Goal: Task Accomplishment & Management: Complete application form

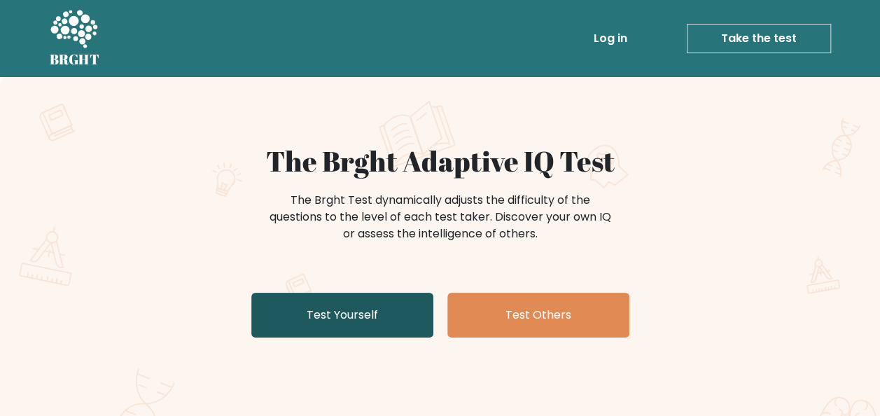
click at [402, 332] on link "Test Yourself" at bounding box center [342, 315] width 182 height 45
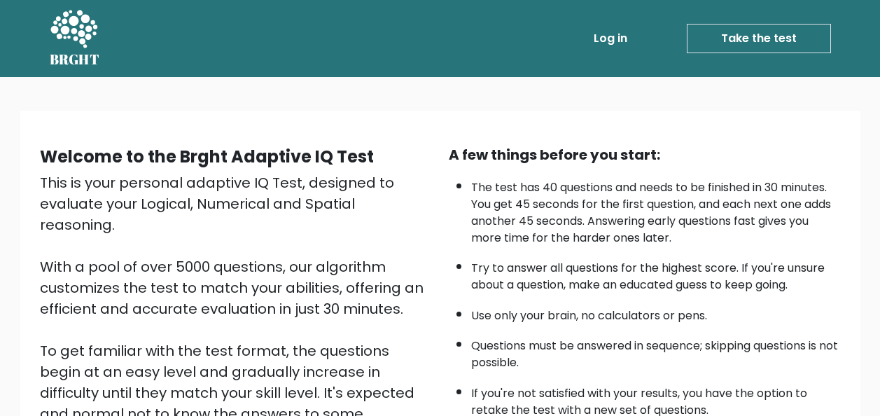
scroll to position [226, 0]
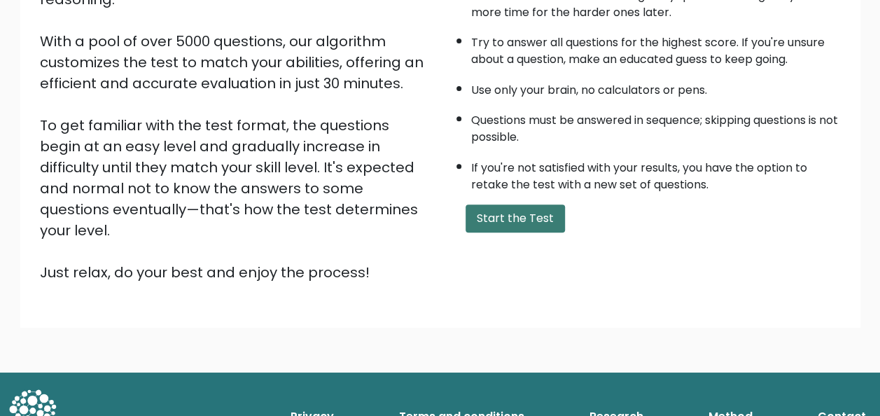
click at [513, 221] on button "Start the Test" at bounding box center [515, 218] width 99 height 28
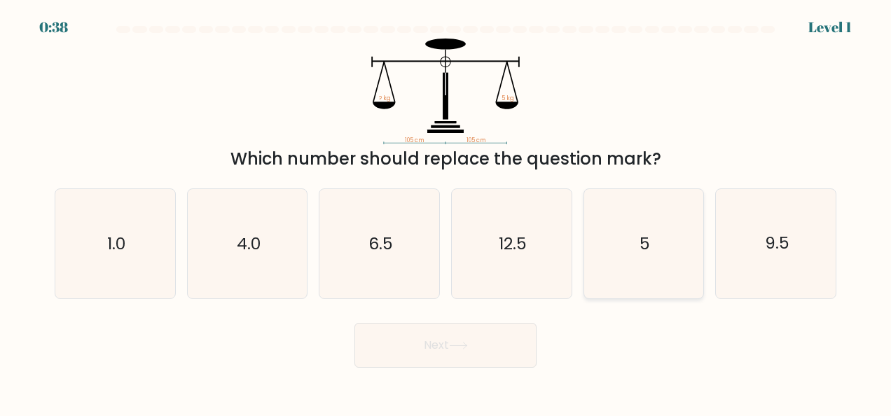
click at [660, 246] on icon "5" at bounding box center [643, 243] width 109 height 109
click at [446, 211] on input "e. 5" at bounding box center [445, 210] width 1 height 4
radio input "true"
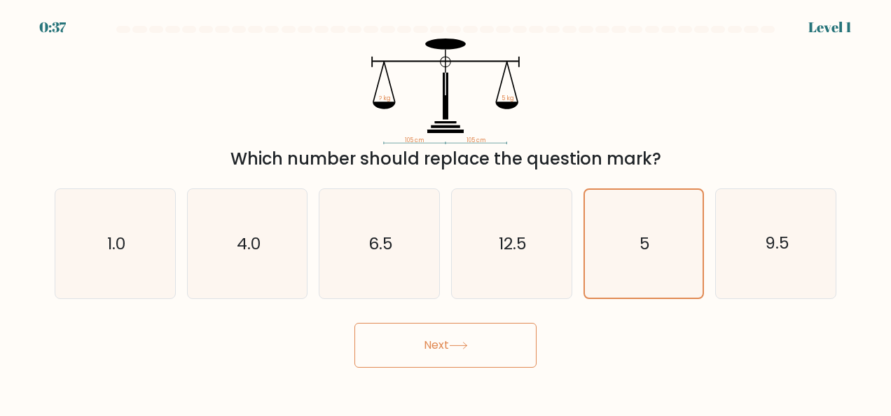
click at [517, 352] on button "Next" at bounding box center [445, 345] width 182 height 45
click at [464, 353] on button "Next" at bounding box center [445, 345] width 182 height 45
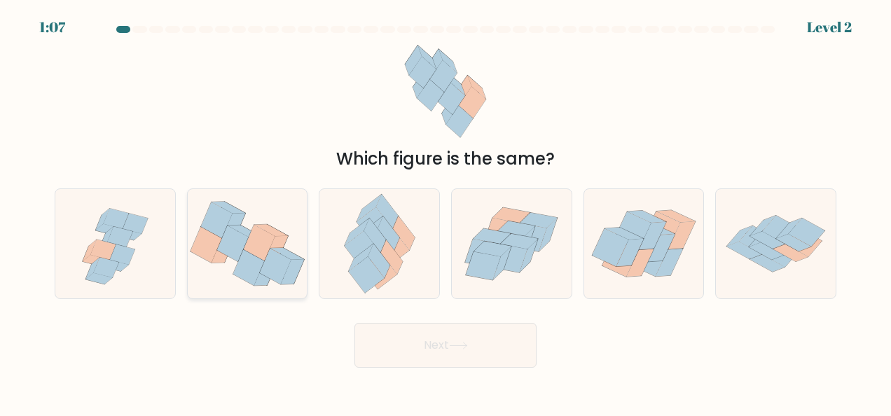
click at [284, 254] on icon at bounding box center [287, 254] width 34 height 12
click at [445, 211] on input "b." at bounding box center [445, 210] width 1 height 4
radio input "true"
click at [496, 335] on button "Next" at bounding box center [445, 345] width 182 height 45
click at [443, 339] on button "Next" at bounding box center [445, 345] width 182 height 45
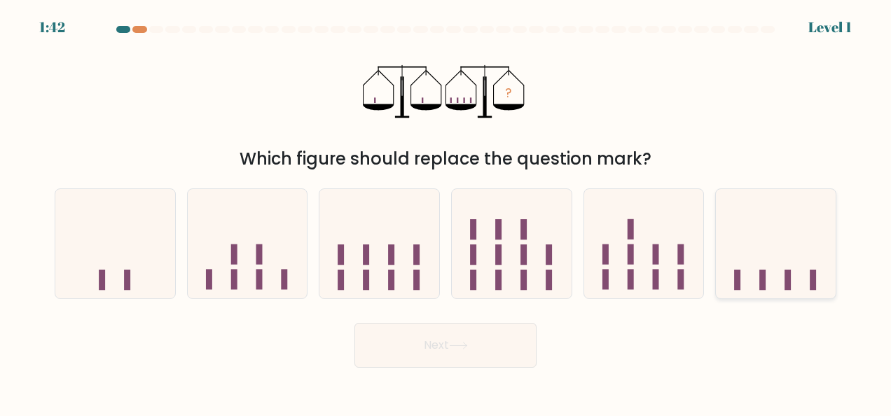
click at [805, 286] on icon at bounding box center [776, 243] width 120 height 99
click at [446, 211] on input "f." at bounding box center [445, 210] width 1 height 4
radio input "true"
click at [504, 349] on button "Next" at bounding box center [445, 345] width 182 height 45
click at [497, 341] on button "Next" at bounding box center [445, 345] width 182 height 45
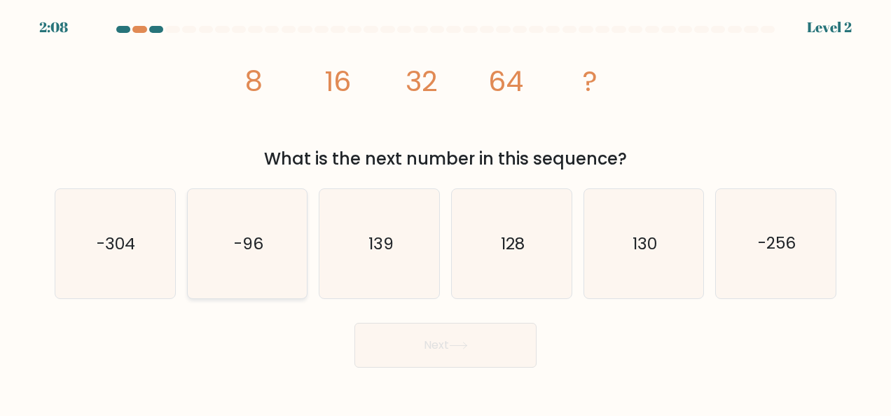
click at [286, 263] on icon "-96" at bounding box center [247, 243] width 109 height 109
click at [445, 211] on input "b. -96" at bounding box center [445, 210] width 1 height 4
radio input "true"
click at [370, 261] on icon "139" at bounding box center [379, 243] width 109 height 109
click at [445, 211] on input "c. 139" at bounding box center [445, 210] width 1 height 4
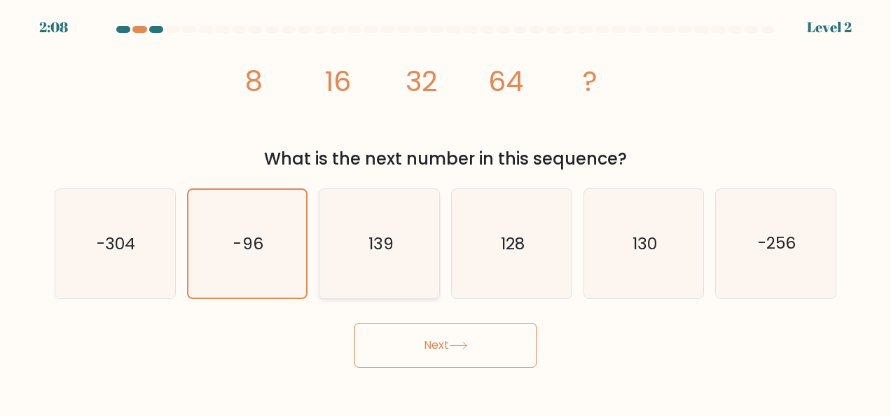
radio input "true"
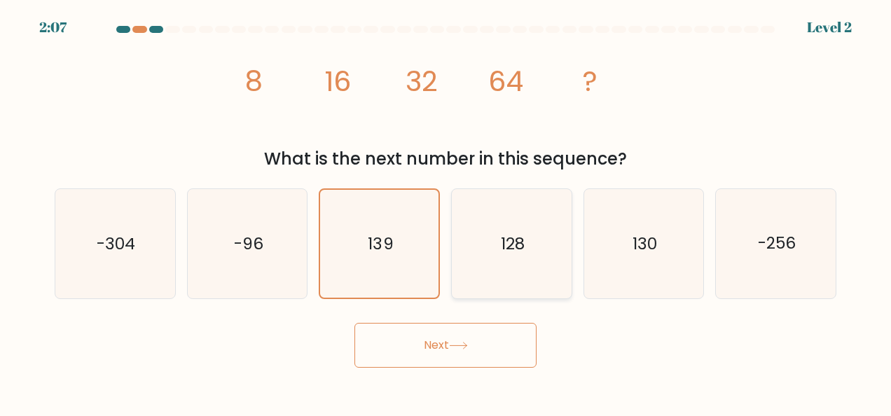
click at [493, 263] on icon "128" at bounding box center [511, 243] width 109 height 109
click at [446, 211] on input "d. 128" at bounding box center [445, 210] width 1 height 4
radio input "true"
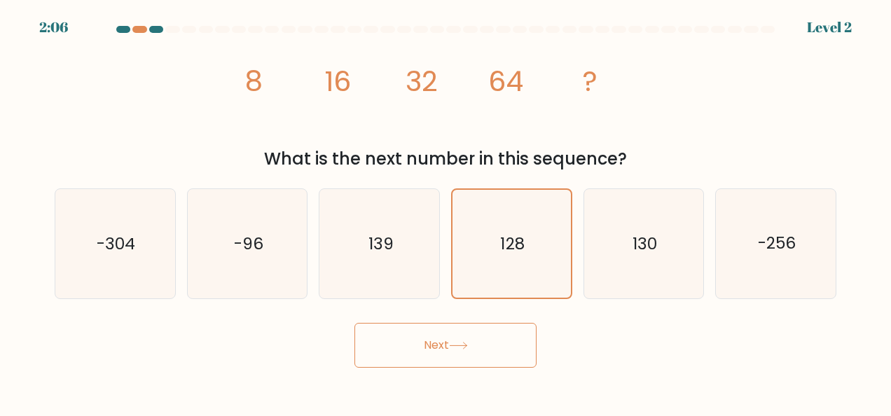
click at [500, 360] on button "Next" at bounding box center [445, 345] width 182 height 45
click at [458, 345] on icon at bounding box center [458, 346] width 19 height 8
click at [447, 339] on button "Next" at bounding box center [445, 345] width 182 height 45
click at [455, 346] on icon at bounding box center [458, 346] width 19 height 8
click at [423, 333] on button "Next" at bounding box center [445, 345] width 182 height 45
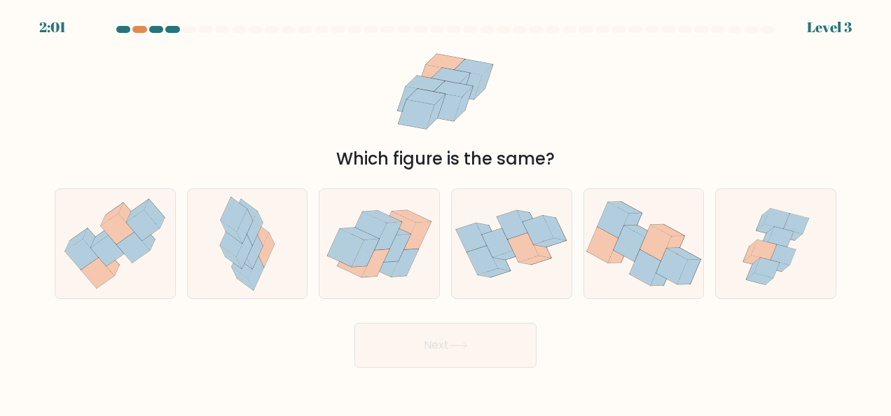
click at [430, 349] on button "Next" at bounding box center [445, 345] width 182 height 45
click at [107, 256] on icon at bounding box center [108, 250] width 34 height 31
click at [445, 211] on input "a." at bounding box center [445, 210] width 1 height 4
radio input "true"
click at [445, 375] on body "2:42 Level 3" at bounding box center [445, 208] width 891 height 416
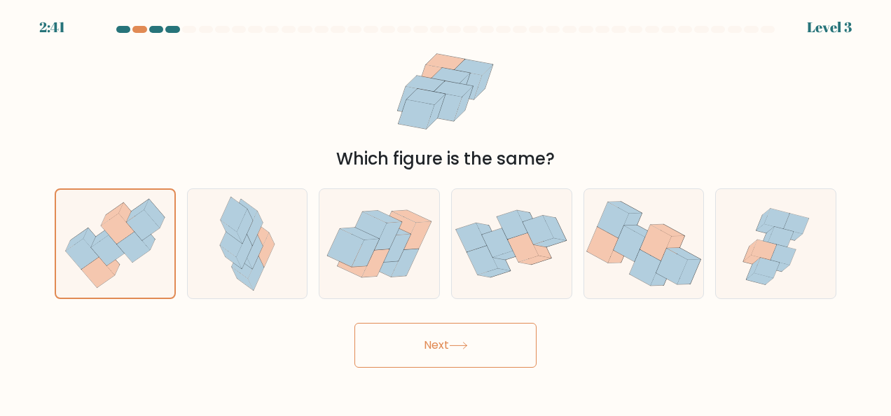
click at [452, 353] on button "Next" at bounding box center [445, 345] width 182 height 45
click at [449, 342] on button "Next" at bounding box center [445, 345] width 182 height 45
click at [404, 336] on button "Next" at bounding box center [445, 345] width 182 height 45
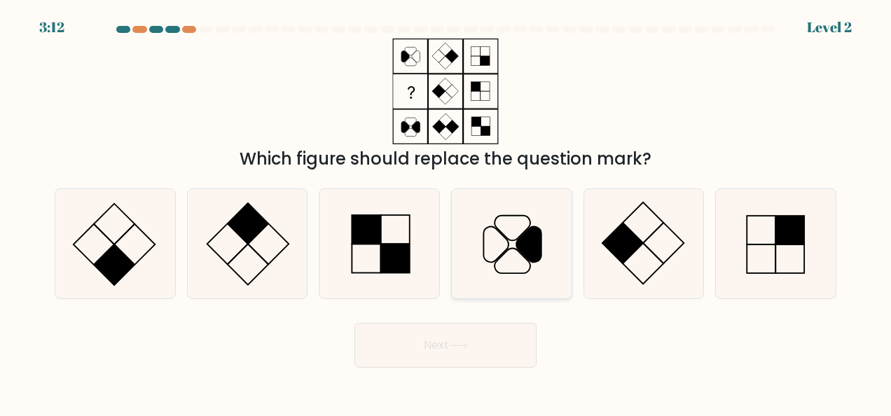
click at [524, 276] on icon at bounding box center [511, 243] width 109 height 109
click at [446, 211] on input "d." at bounding box center [445, 210] width 1 height 4
radio input "true"
click at [494, 357] on button "Next" at bounding box center [445, 345] width 182 height 45
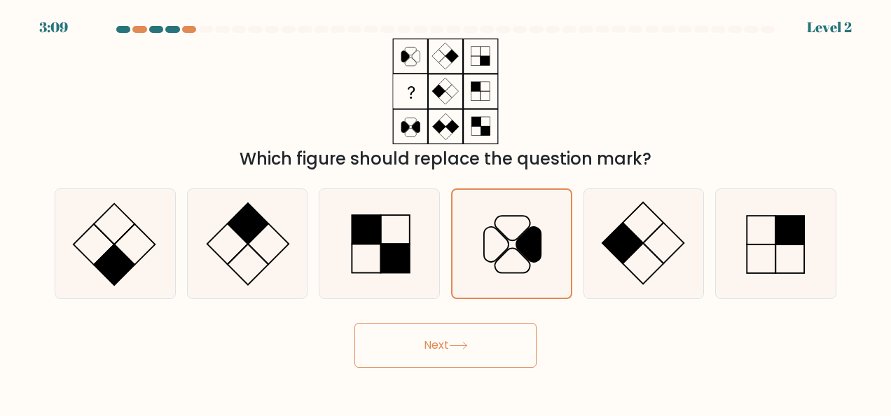
click at [449, 342] on button "Next" at bounding box center [445, 345] width 182 height 45
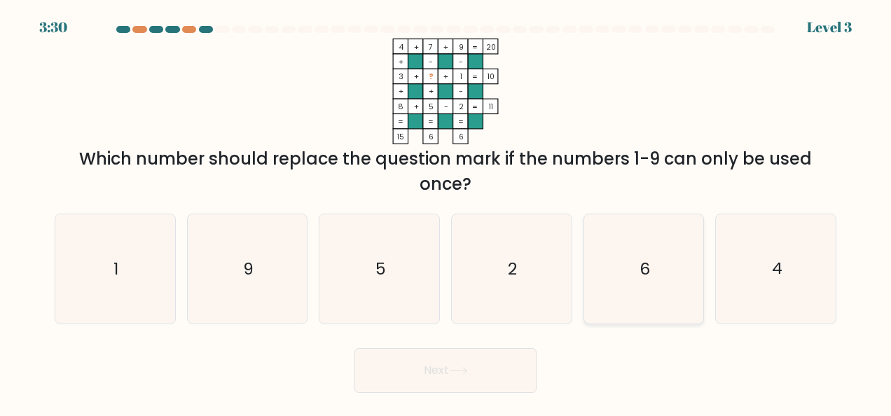
click at [661, 283] on icon "6" at bounding box center [643, 268] width 109 height 109
click at [446, 211] on input "e. 6" at bounding box center [445, 210] width 1 height 4
radio input "true"
click at [477, 363] on button "Next" at bounding box center [445, 370] width 182 height 45
click at [480, 375] on button "Next" at bounding box center [445, 370] width 182 height 45
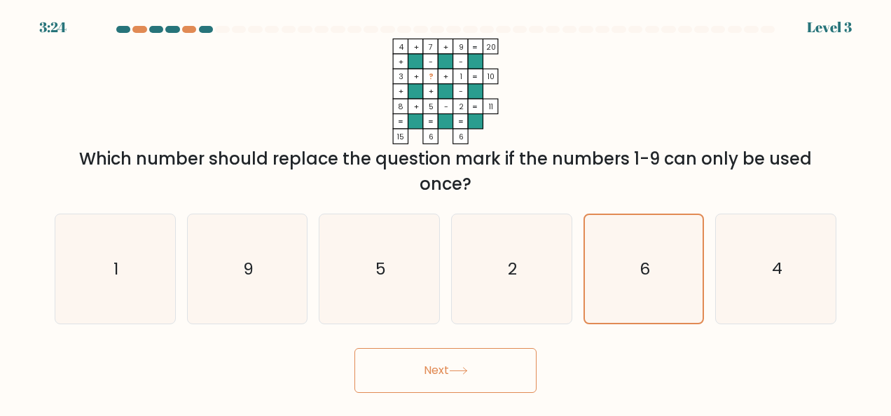
click at [480, 375] on button "Next" at bounding box center [445, 370] width 182 height 45
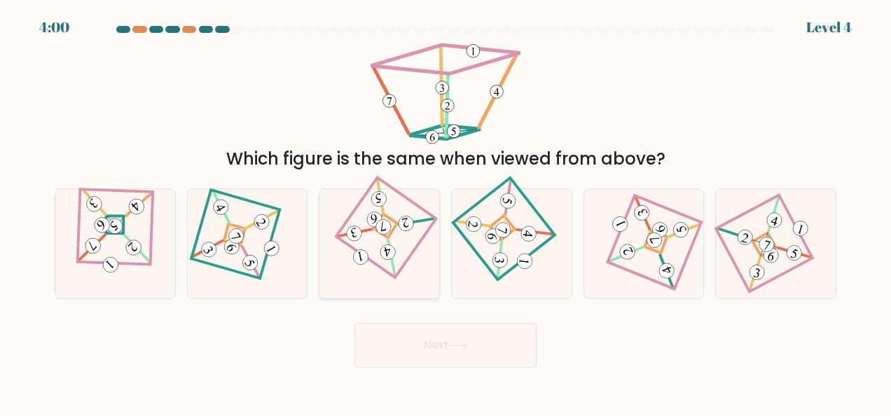
click at [410, 199] on 124 at bounding box center [386, 227] width 100 height 100
click at [445, 208] on input "c." at bounding box center [445, 210] width 1 height 4
radio input "true"
click at [113, 266] on 900 at bounding box center [111, 265] width 22 height 22
click at [445, 211] on input "a." at bounding box center [445, 210] width 1 height 4
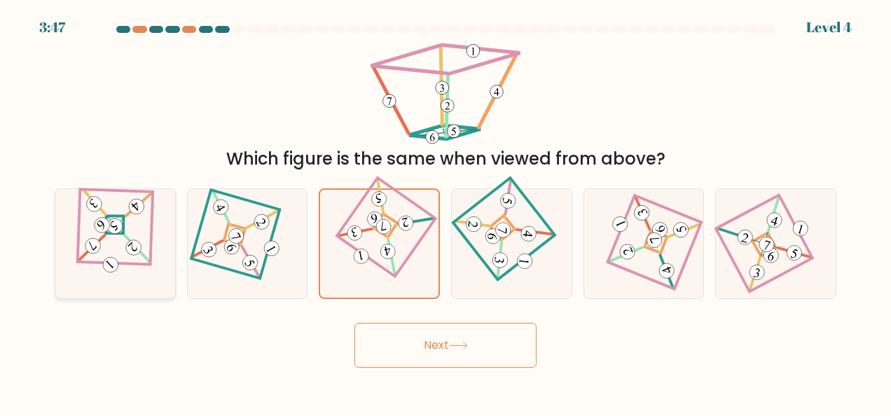
radio input "true"
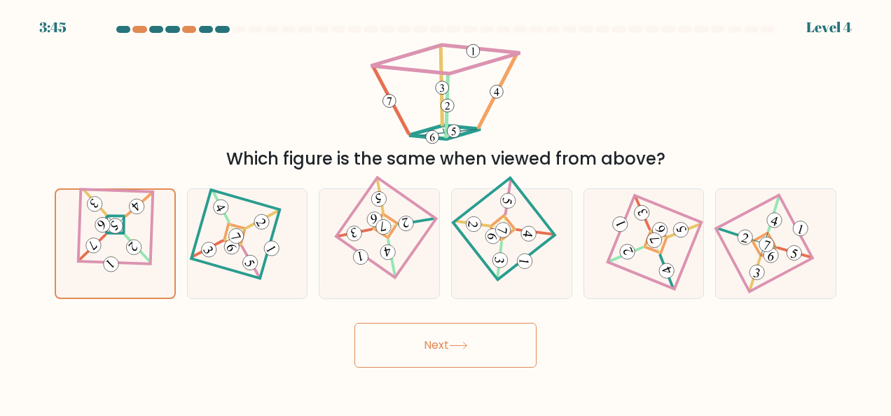
click at [395, 341] on button "Next" at bounding box center [445, 345] width 182 height 45
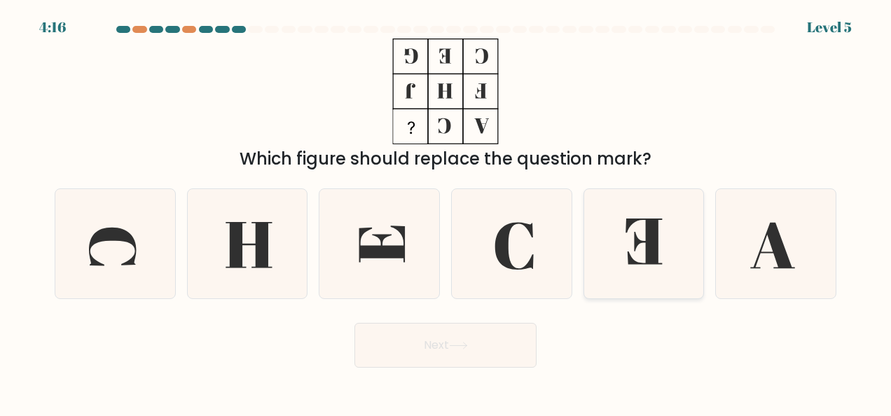
click at [662, 245] on icon at bounding box center [643, 243] width 109 height 109
click at [446, 211] on input "e." at bounding box center [445, 210] width 1 height 4
radio input "true"
click at [521, 354] on button "Next" at bounding box center [445, 345] width 182 height 45
click at [440, 340] on button "Next" at bounding box center [445, 345] width 182 height 45
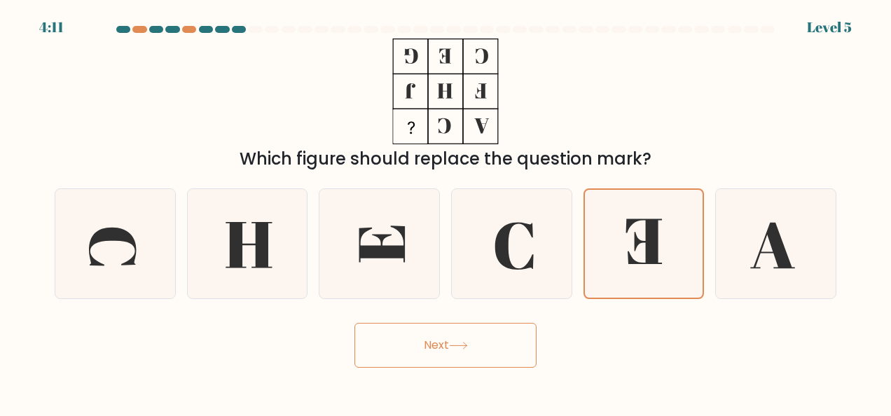
click at [440, 352] on button "Next" at bounding box center [445, 345] width 182 height 45
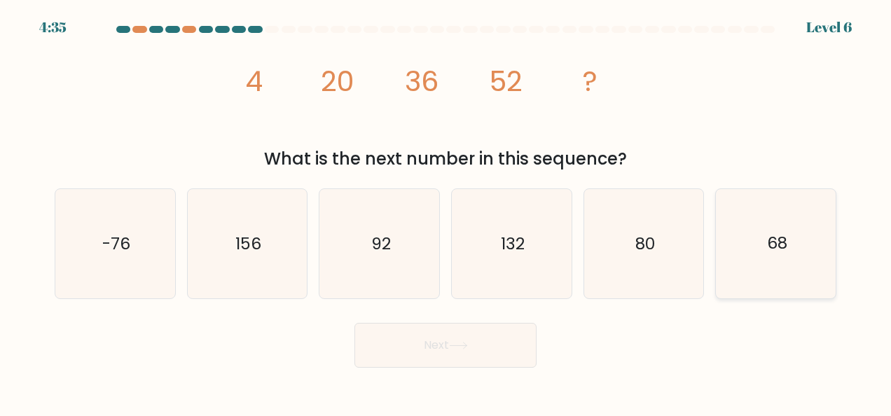
click at [749, 258] on icon "68" at bounding box center [775, 243] width 109 height 109
click at [446, 211] on input "f. 68" at bounding box center [445, 210] width 1 height 4
radio input "true"
click at [438, 350] on button "Next" at bounding box center [445, 345] width 182 height 45
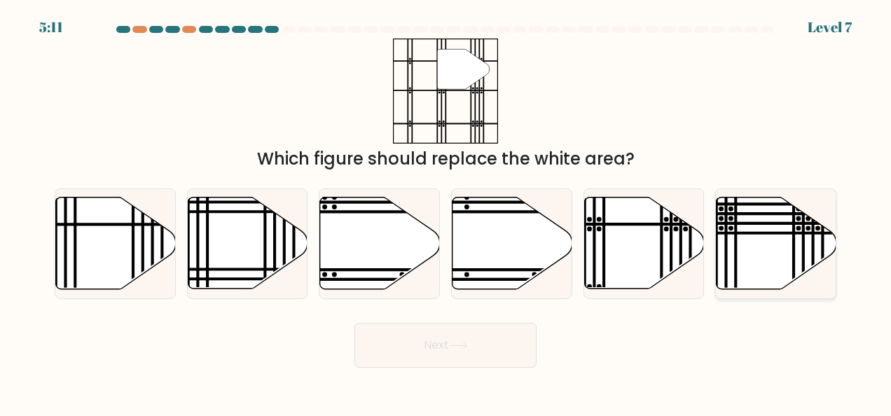
click at [775, 219] on icon at bounding box center [776, 243] width 120 height 92
click at [446, 211] on input "f." at bounding box center [445, 210] width 1 height 4
radio input "true"
click at [489, 340] on button "Next" at bounding box center [445, 345] width 182 height 45
click at [448, 346] on button "Next" at bounding box center [445, 345] width 182 height 45
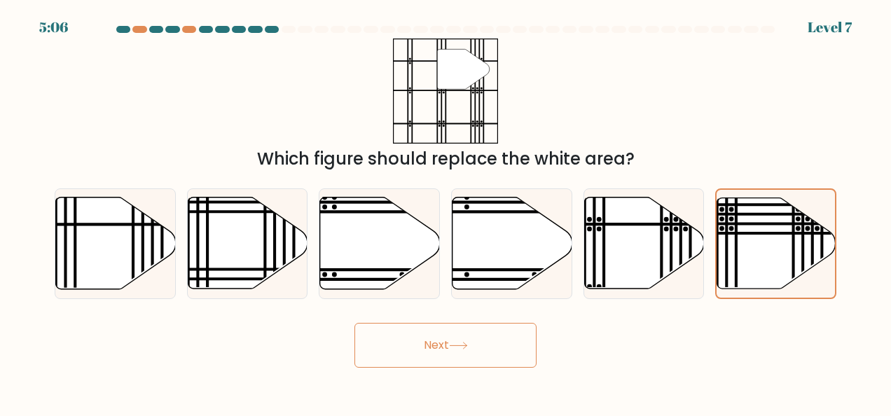
click at [415, 352] on button "Next" at bounding box center [445, 345] width 182 height 45
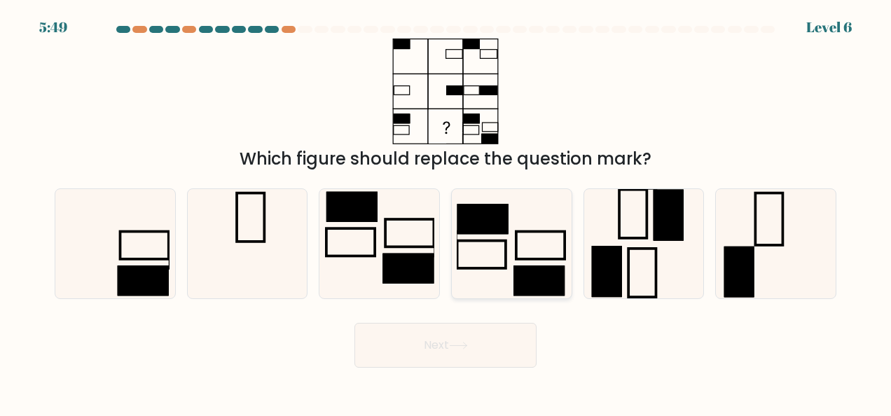
click at [519, 268] on rect at bounding box center [538, 280] width 51 height 30
click at [446, 211] on input "d." at bounding box center [445, 210] width 1 height 4
radio input "true"
click at [652, 252] on icon at bounding box center [643, 243] width 109 height 109
click at [446, 211] on input "e." at bounding box center [445, 210] width 1 height 4
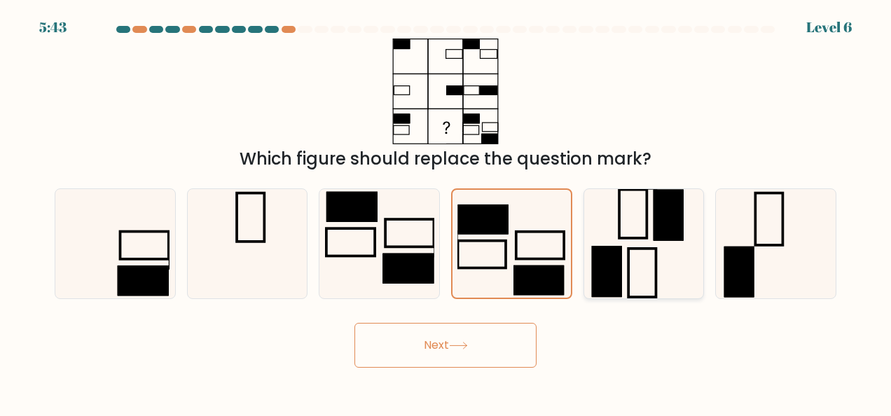
radio input "true"
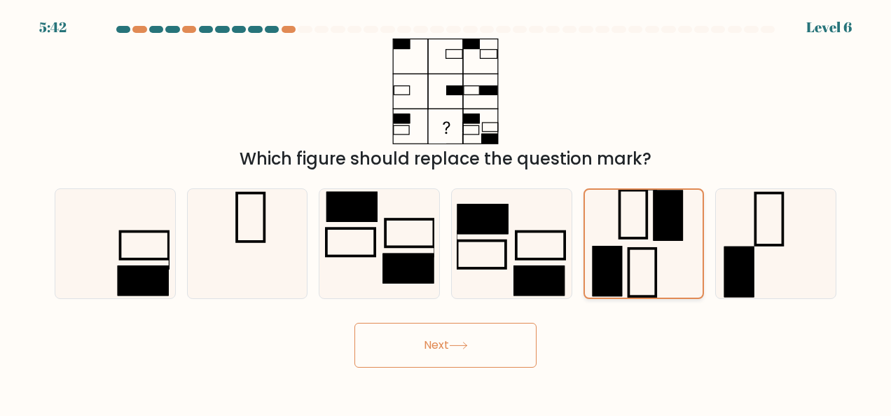
click at [403, 247] on rect at bounding box center [409, 232] width 48 height 27
click at [445, 211] on input "c." at bounding box center [445, 210] width 1 height 4
radio input "true"
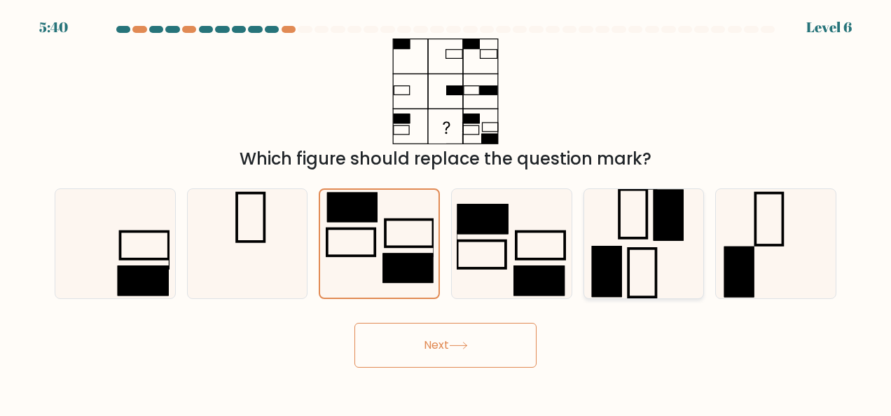
click at [631, 254] on icon at bounding box center [643, 243] width 109 height 109
click at [446, 211] on input "e." at bounding box center [445, 210] width 1 height 4
radio input "true"
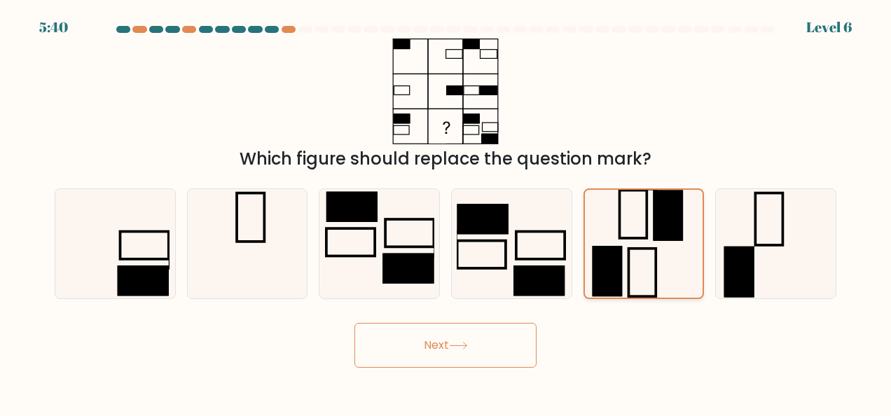
click at [499, 339] on button "Next" at bounding box center [445, 345] width 182 height 45
click at [444, 347] on button "Next" at bounding box center [445, 345] width 182 height 45
click at [432, 347] on button "Next" at bounding box center [445, 345] width 182 height 45
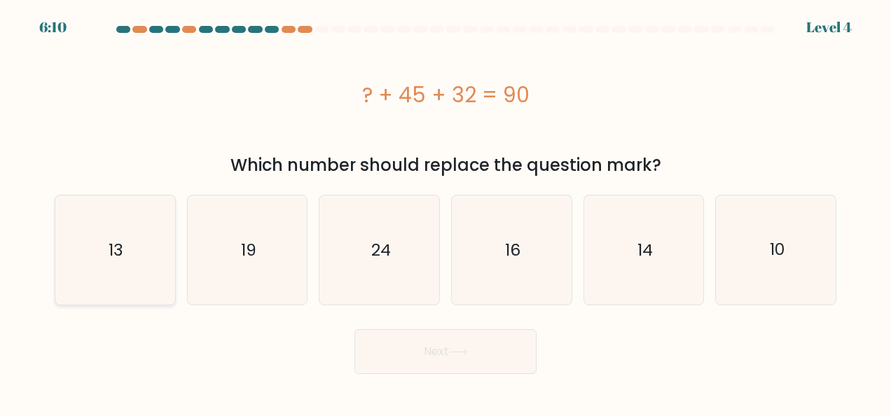
click at [134, 250] on icon "13" at bounding box center [114, 249] width 109 height 109
click at [445, 211] on input "a. 13" at bounding box center [445, 210] width 1 height 4
radio input "true"
click at [432, 363] on button "Next" at bounding box center [445, 351] width 182 height 45
click at [453, 352] on icon at bounding box center [458, 352] width 17 height 6
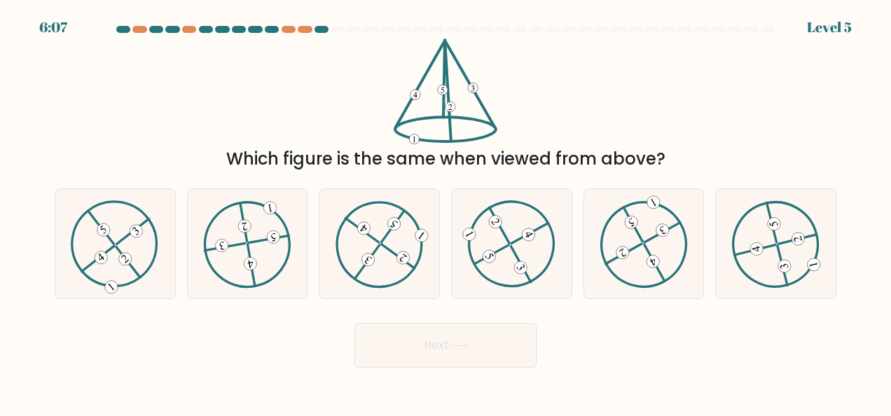
click at [467, 360] on button "Next" at bounding box center [445, 345] width 182 height 45
click at [476, 307] on form at bounding box center [445, 197] width 891 height 342
click at [394, 251] on icon at bounding box center [379, 244] width 88 height 88
click at [445, 211] on input "c." at bounding box center [445, 210] width 1 height 4
radio input "true"
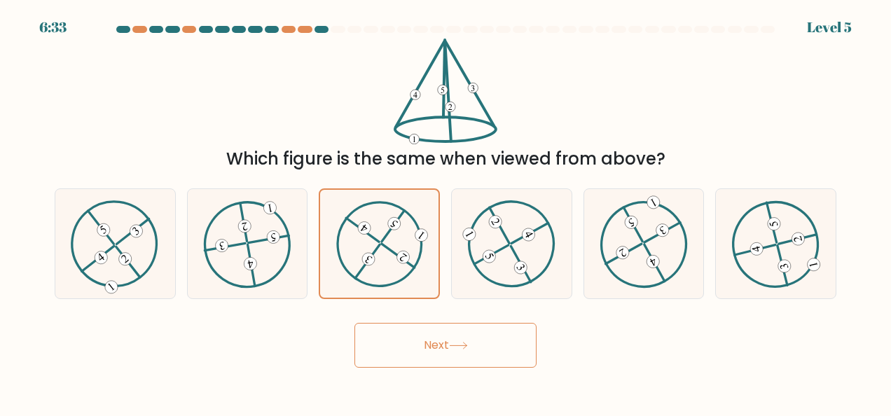
click at [426, 329] on button "Next" at bounding box center [445, 345] width 182 height 45
click at [433, 341] on button "Next" at bounding box center [445, 345] width 182 height 45
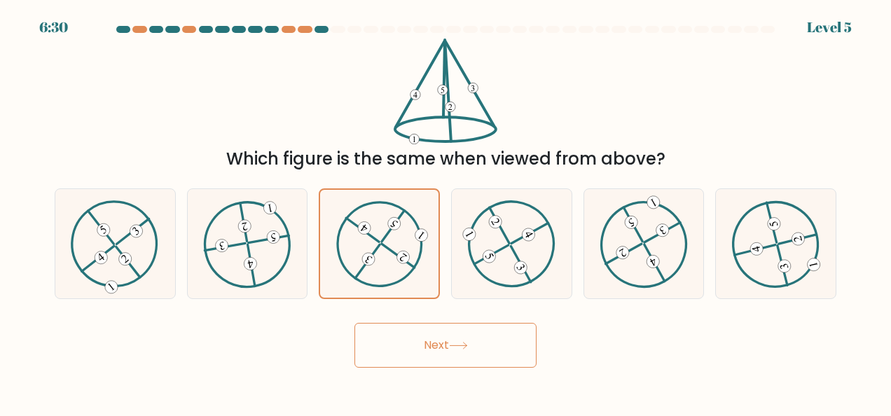
click at [433, 341] on button "Next" at bounding box center [445, 345] width 182 height 45
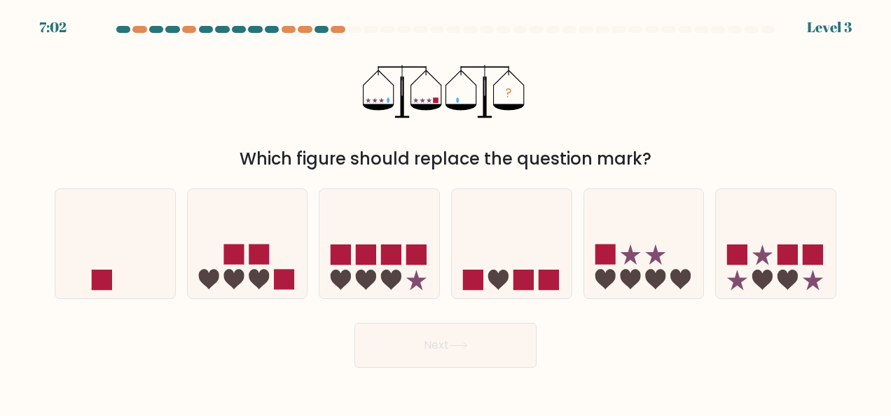
click at [153, 236] on icon at bounding box center [115, 243] width 120 height 99
click at [445, 211] on input "a." at bounding box center [445, 210] width 1 height 4
radio input "true"
click at [459, 346] on icon at bounding box center [458, 346] width 19 height 8
click at [452, 352] on button "Next" at bounding box center [445, 345] width 182 height 45
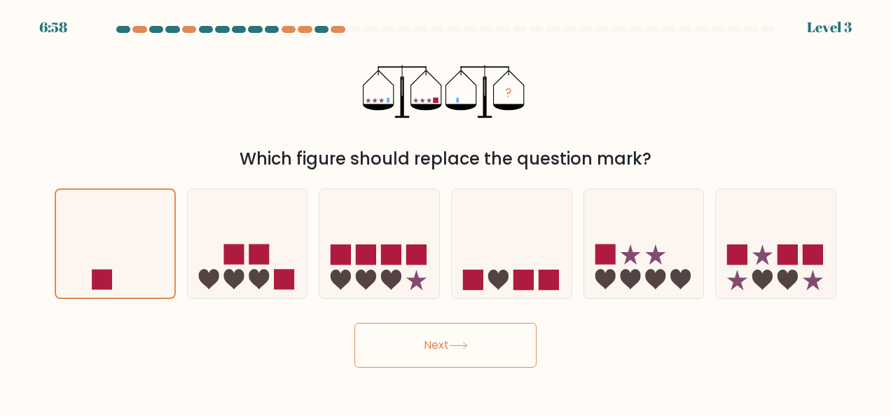
click at [452, 352] on button "Next" at bounding box center [445, 345] width 182 height 45
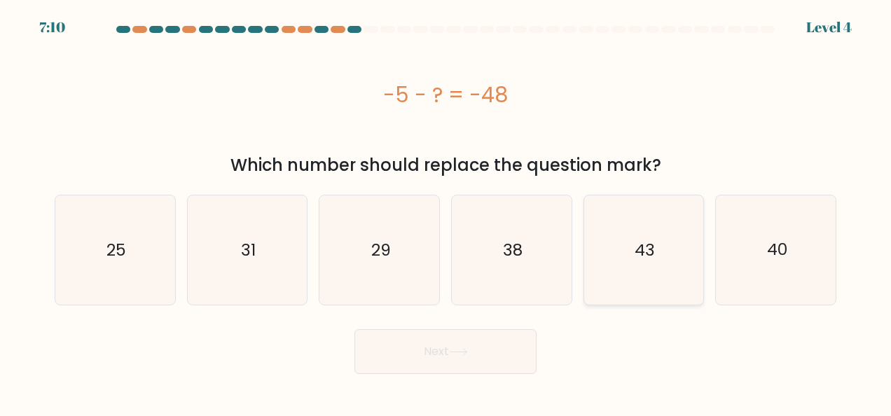
click at [595, 247] on icon "43" at bounding box center [643, 249] width 109 height 109
click at [446, 211] on input "e. 43" at bounding box center [445, 210] width 1 height 4
radio input "true"
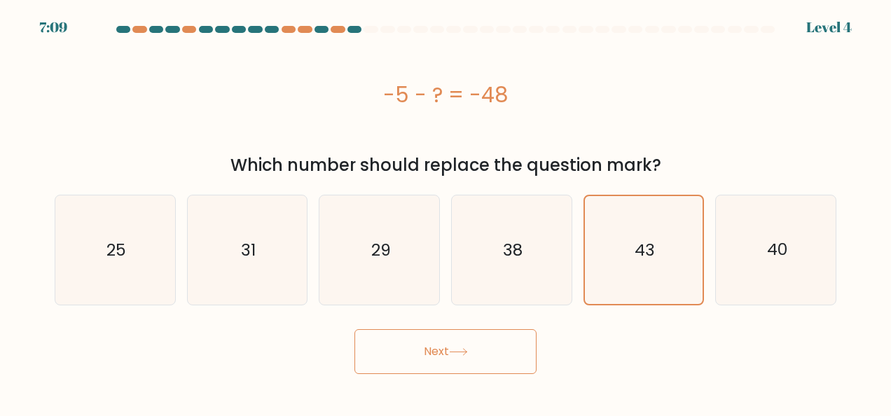
click at [468, 347] on button "Next" at bounding box center [445, 351] width 182 height 45
click at [420, 339] on button "Next" at bounding box center [445, 351] width 182 height 45
click at [433, 340] on button "Next" at bounding box center [445, 351] width 182 height 45
click at [433, 329] on button "Next" at bounding box center [445, 351] width 182 height 45
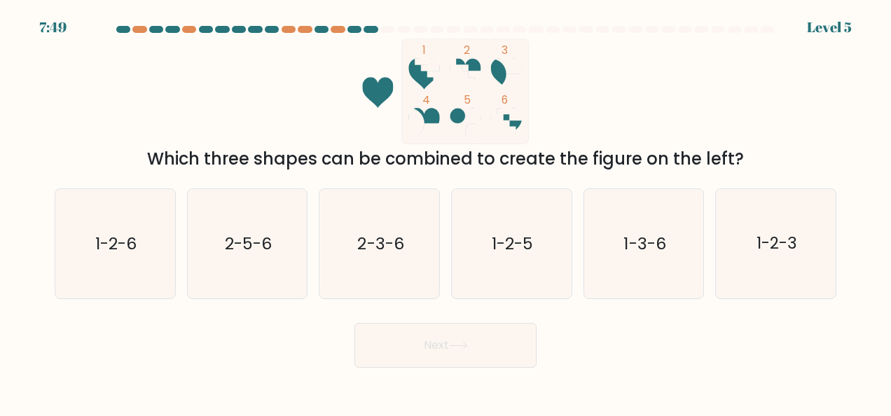
click at [473, 349] on button "Next" at bounding box center [445, 345] width 182 height 45
